Goal: Check status: Check status

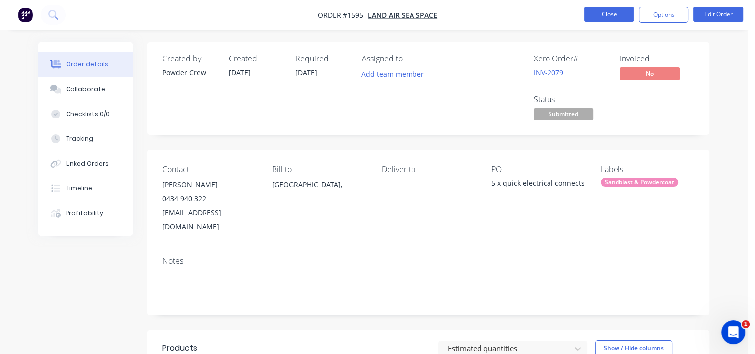
click at [618, 21] on button "Close" at bounding box center [609, 14] width 50 height 15
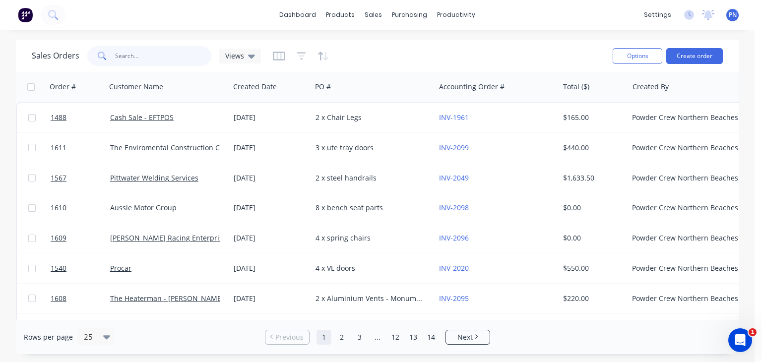
click at [128, 55] on input "text" at bounding box center [163, 56] width 97 height 20
type input "ute"
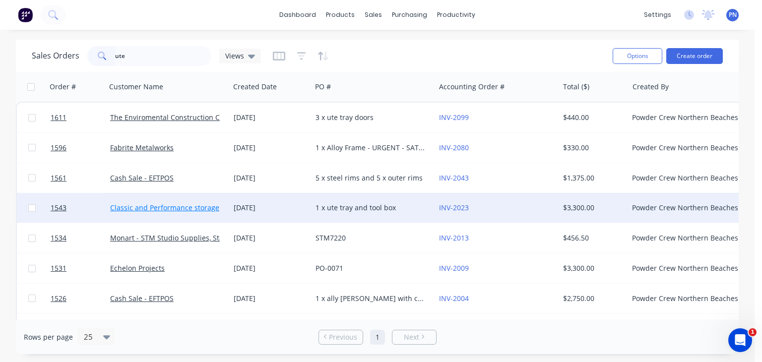
click at [194, 209] on link "Classic and Performance storage" at bounding box center [164, 207] width 109 height 9
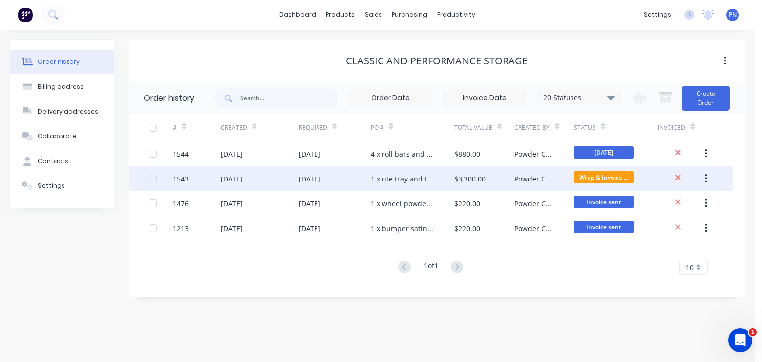
click at [264, 180] on div "22 Sep 2025" at bounding box center [260, 178] width 78 height 25
